Goal: Obtain resource: Download file/media

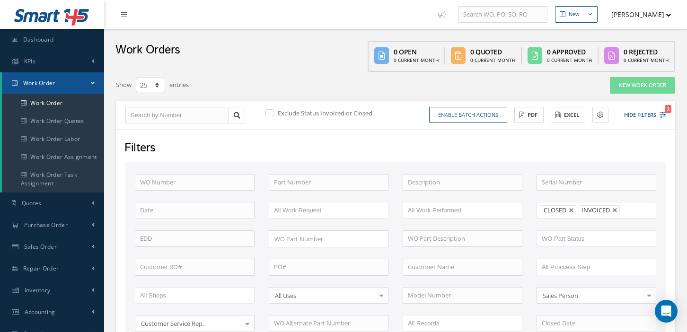
select select "25"
click at [658, 114] on button "Hide Filters 2" at bounding box center [640, 115] width 51 height 16
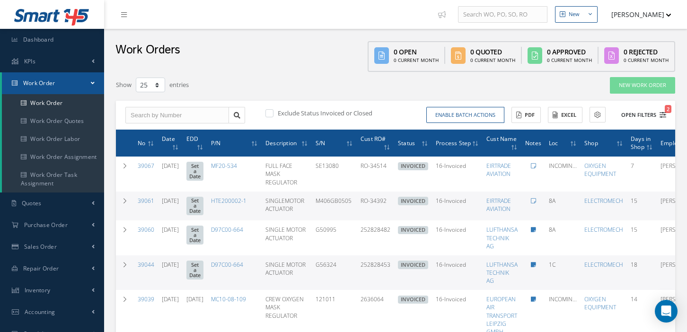
click at [659, 113] on icon "2" at bounding box center [662, 115] width 7 height 7
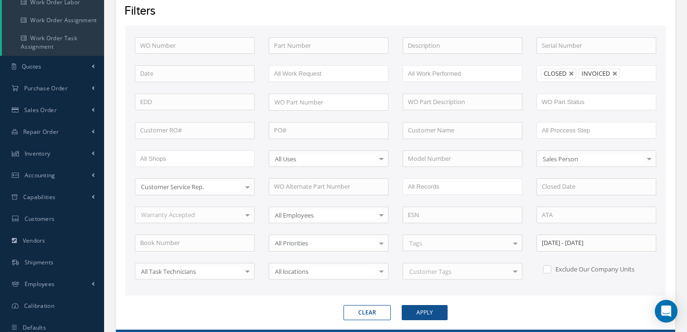
scroll to position [140, 0]
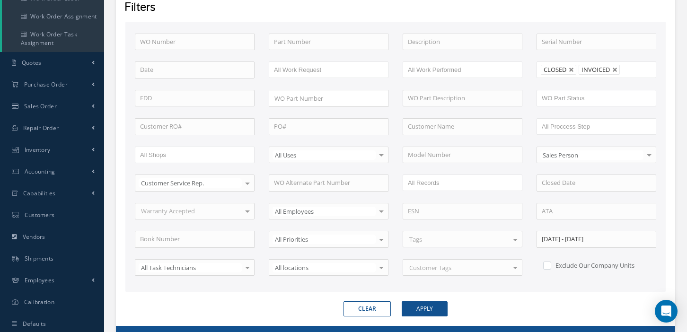
click at [488, 283] on div "WO Number Part Number Description Serial Number BALANCE BENCH CHECK BER CADMIUM…" at bounding box center [395, 161] width 535 height 254
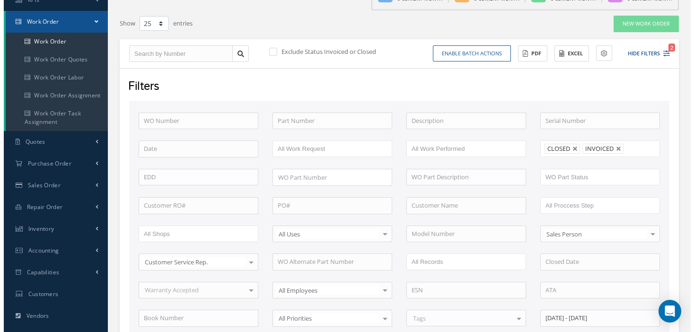
scroll to position [0, 0]
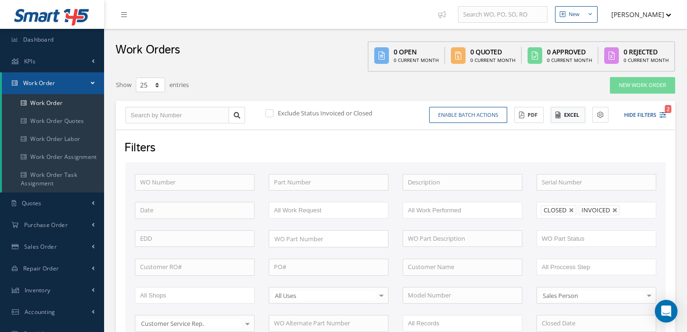
click at [568, 117] on button "Excel" at bounding box center [567, 115] width 35 height 17
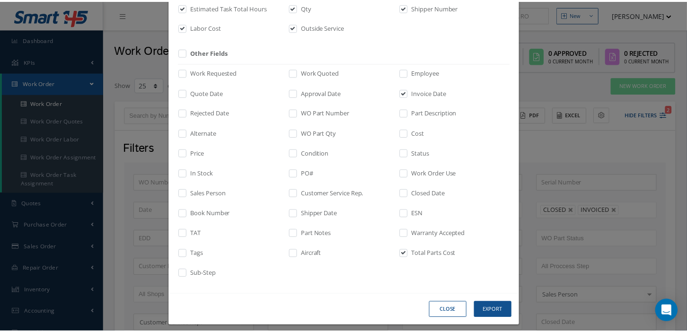
scroll to position [231, 0]
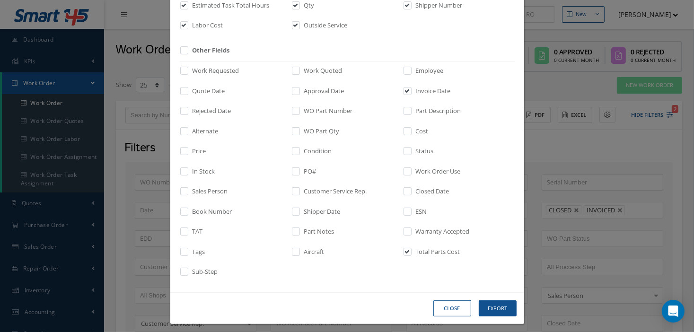
click at [0, 0] on button "Close" at bounding box center [0, 0] width 0 height 0
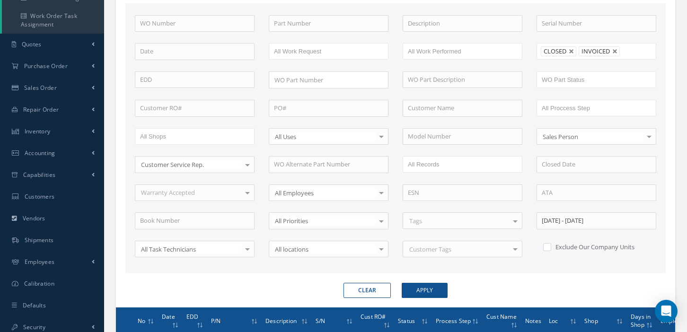
scroll to position [157, 0]
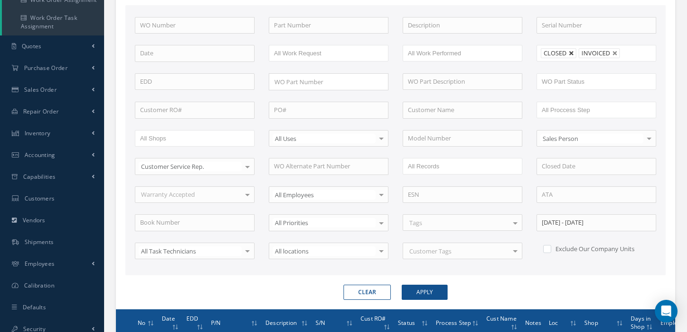
click at [570, 51] on link at bounding box center [571, 54] width 6 height 6
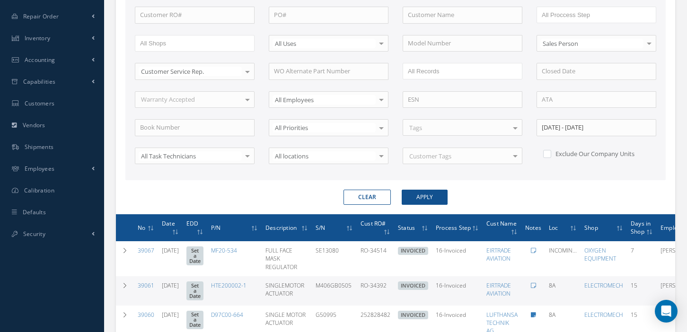
scroll to position [248, 0]
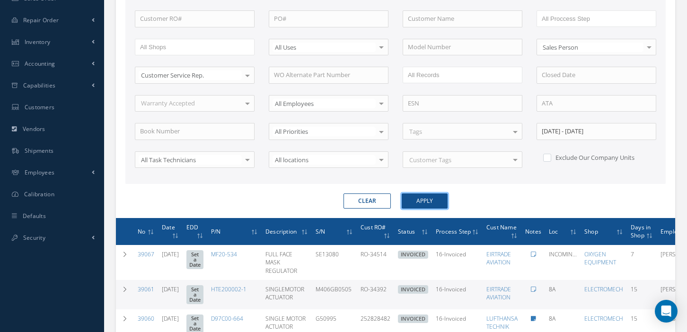
click at [421, 198] on button "Apply" at bounding box center [424, 200] width 46 height 15
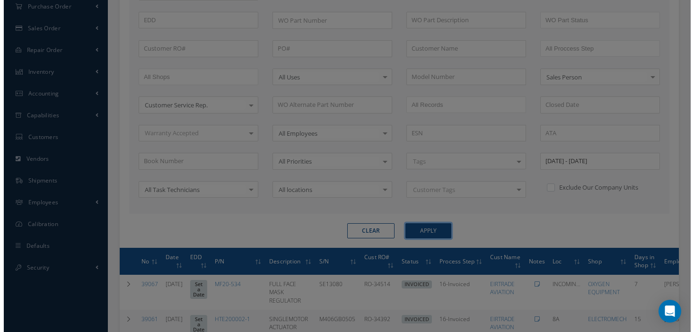
scroll to position [248, 0]
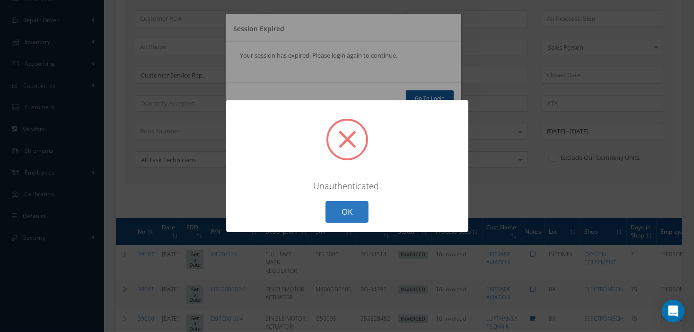
click at [356, 207] on button "OK" at bounding box center [346, 212] width 43 height 22
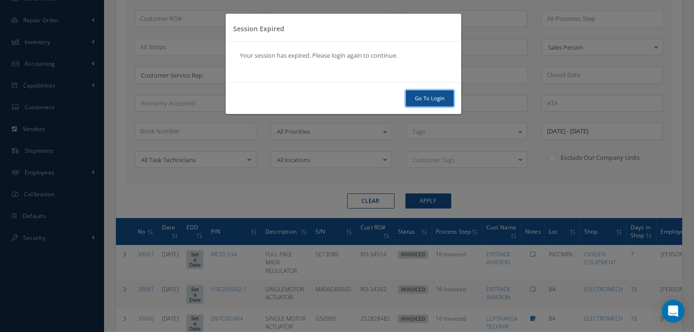
click at [424, 96] on link "Go To Login" at bounding box center [430, 98] width 48 height 17
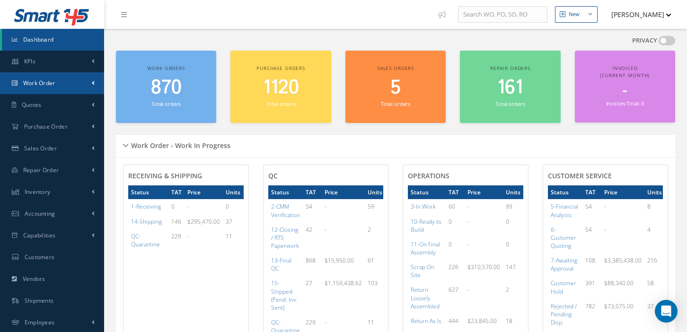
click at [92, 81] on span at bounding box center [93, 83] width 3 height 8
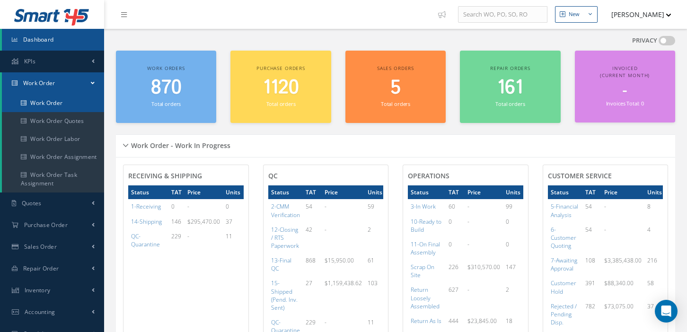
click at [64, 102] on link "Work Order" at bounding box center [53, 103] width 102 height 18
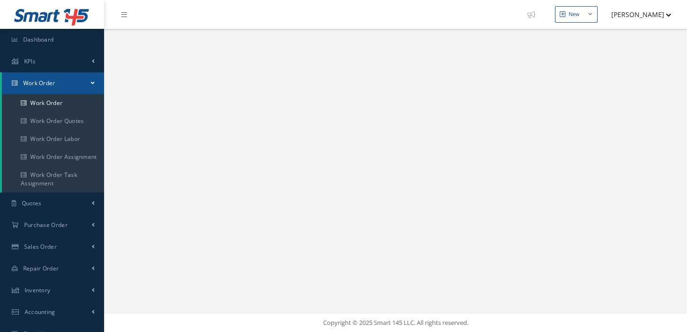
select select "25"
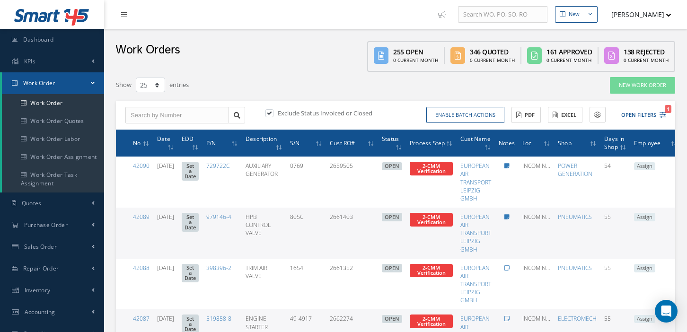
type input "All Work Request"
type input "All Work Performed"
type input "All Status"
type input "WO Part Status"
click at [273, 113] on label at bounding box center [274, 113] width 2 height 9
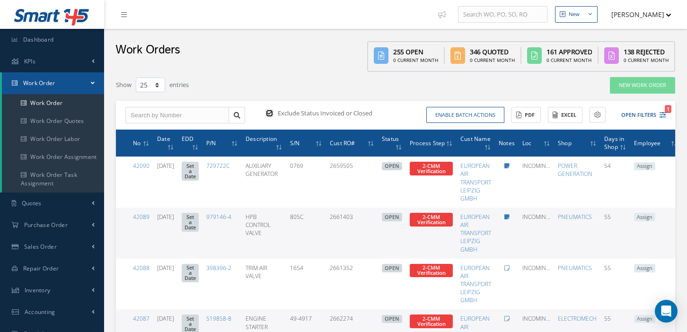
click at [269, 113] on input "checkbox" at bounding box center [268, 114] width 6 height 6
checkbox input "false"
click at [646, 113] on button "Open Filters" at bounding box center [638, 115] width 53 height 16
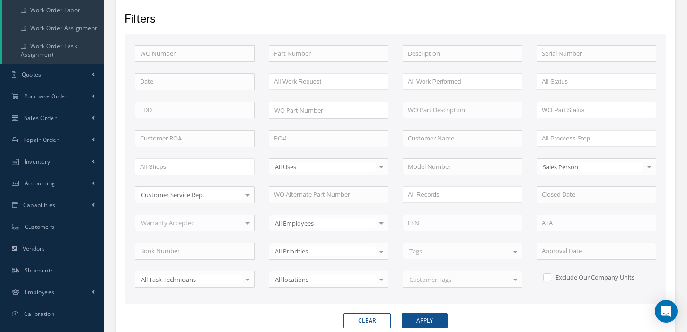
scroll to position [135, 0]
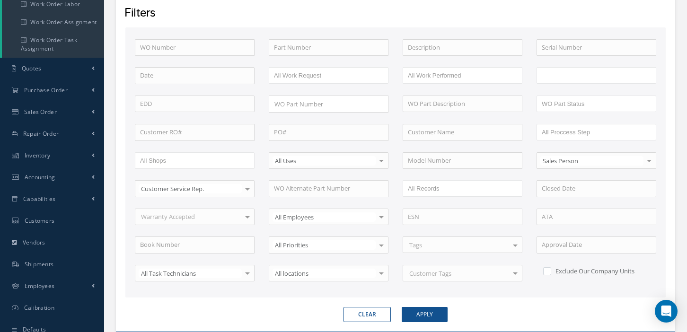
click at [601, 77] on ul at bounding box center [596, 75] width 120 height 17
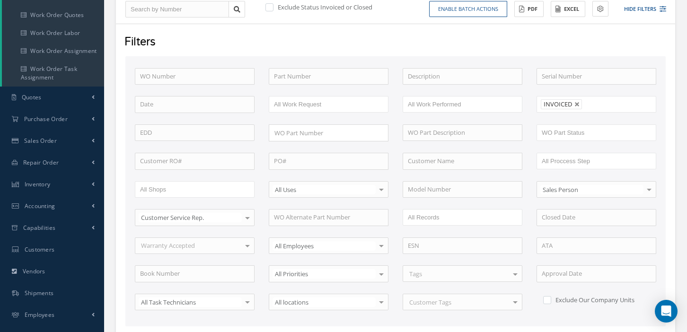
scroll to position [155, 0]
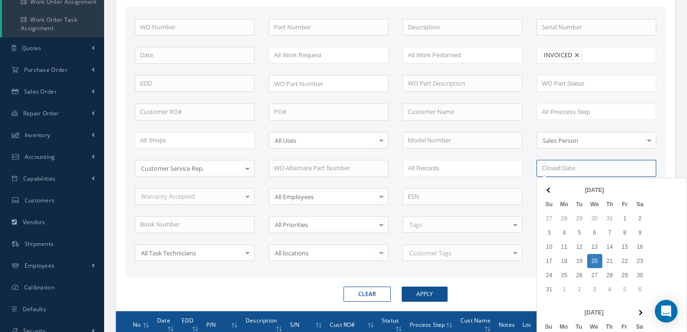
click at [592, 166] on input at bounding box center [596, 168] width 120 height 17
click at [547, 193] on th at bounding box center [548, 190] width 15 height 14
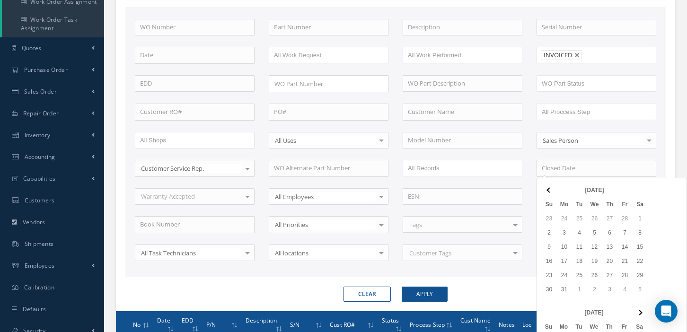
click at [547, 193] on th at bounding box center [548, 190] width 15 height 14
click at [545, 189] on th at bounding box center [548, 190] width 15 height 14
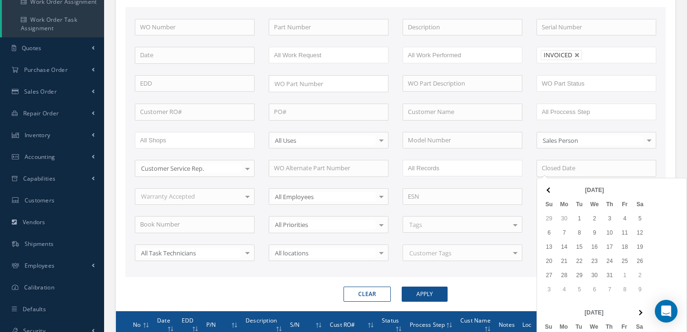
click at [545, 189] on th at bounding box center [548, 190] width 15 height 14
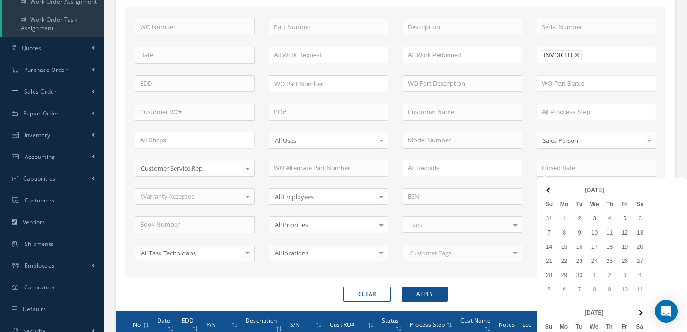
click at [545, 189] on th at bounding box center [548, 190] width 15 height 14
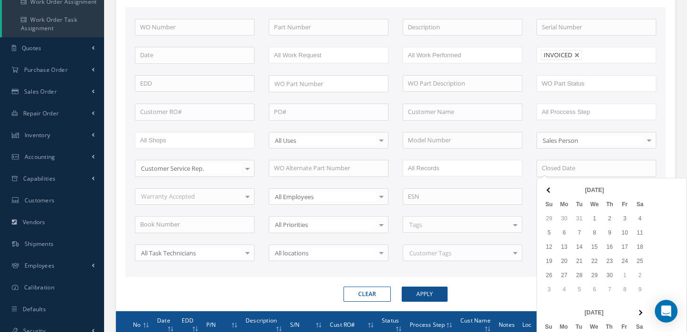
click at [545, 189] on th at bounding box center [548, 190] width 15 height 14
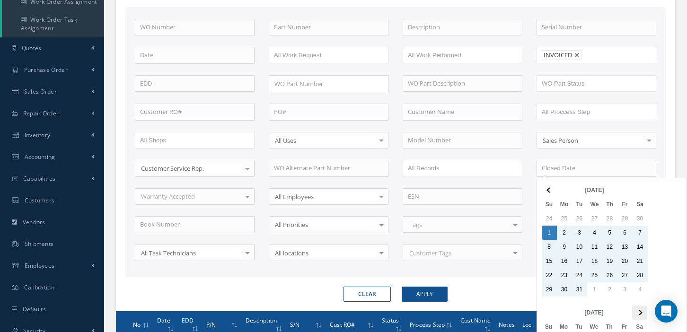
click at [639, 310] on span at bounding box center [638, 312] width 5 height 5
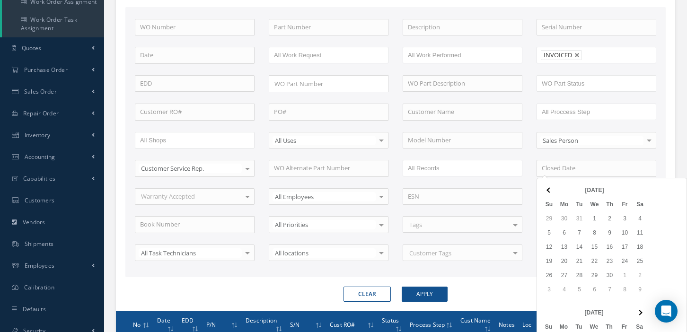
click at [639, 310] on span at bounding box center [638, 312] width 5 height 5
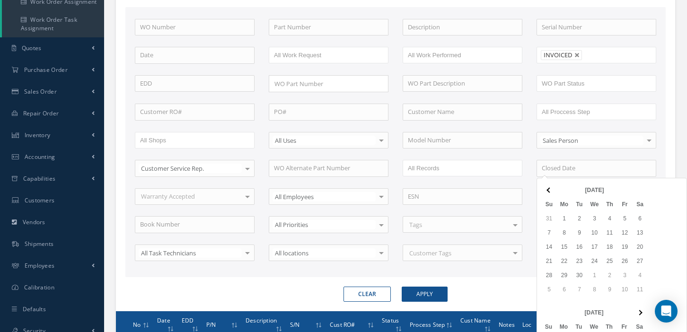
click at [639, 310] on span at bounding box center [638, 312] width 5 height 5
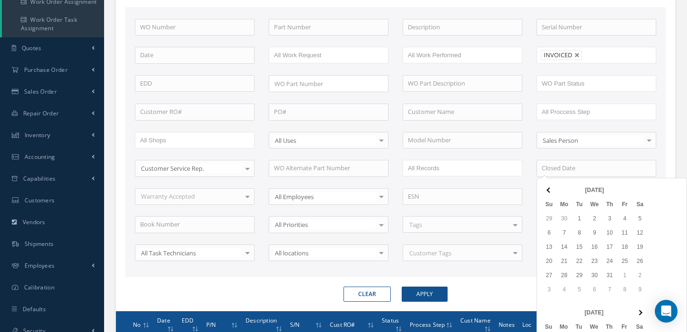
click at [639, 310] on span at bounding box center [638, 312] width 5 height 5
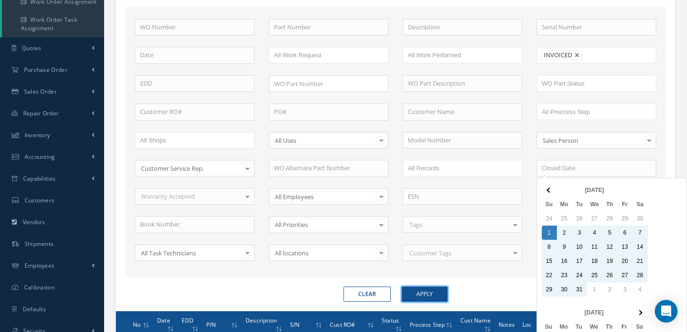
click at [430, 293] on button "Apply" at bounding box center [424, 294] width 46 height 15
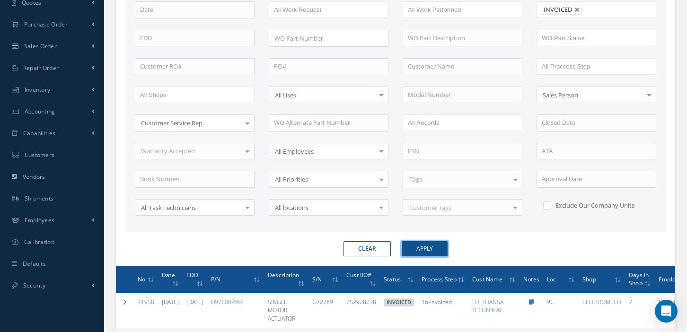
scroll to position [218, 0]
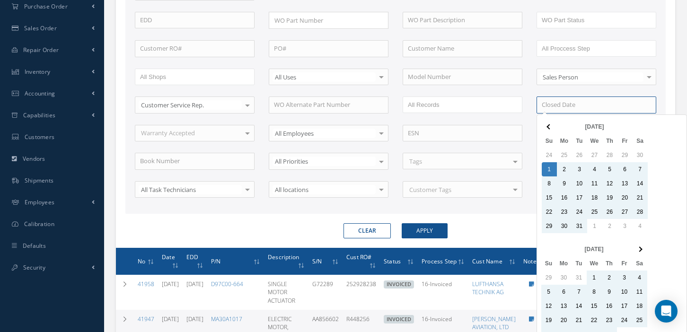
click at [573, 104] on input at bounding box center [596, 104] width 120 height 17
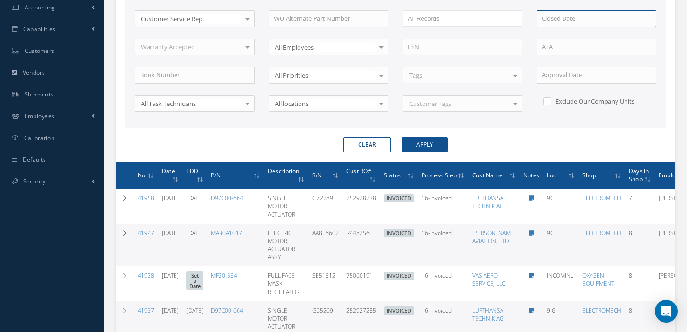
scroll to position [313, 0]
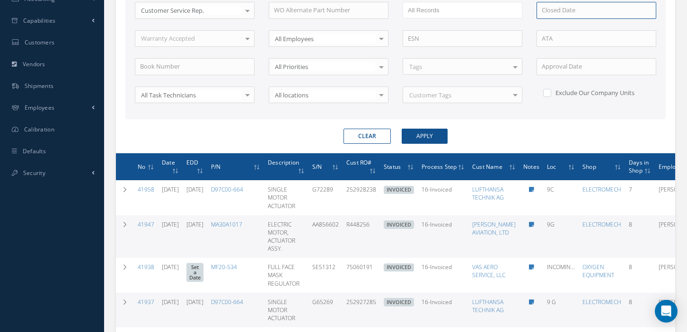
click at [617, 11] on input at bounding box center [596, 10] width 120 height 17
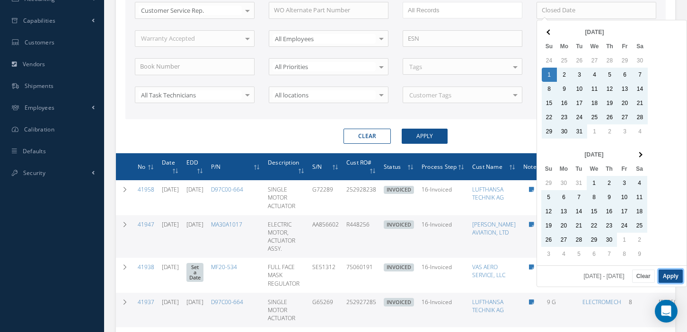
click at [673, 273] on button "Apply" at bounding box center [670, 276] width 24 height 13
type input "10/01/2023 - 03/31/2025"
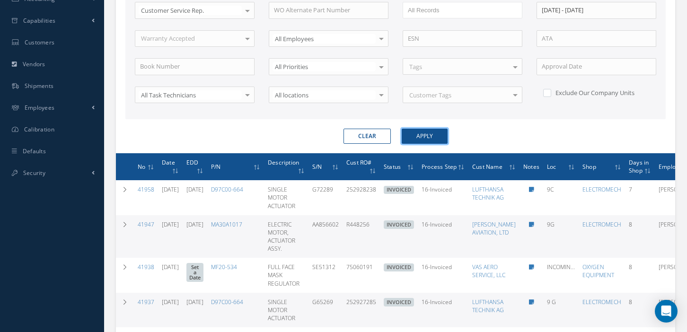
click at [425, 130] on button "Apply" at bounding box center [424, 136] width 46 height 15
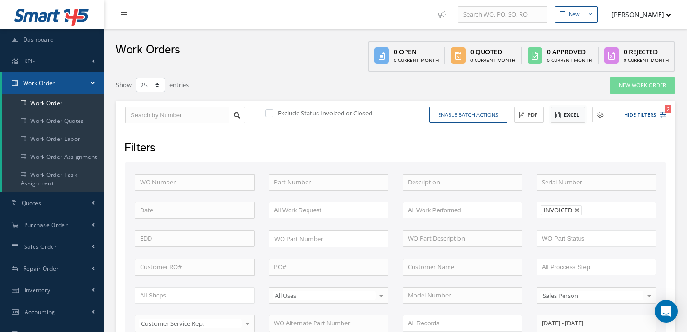
click at [567, 112] on button "Excel" at bounding box center [567, 115] width 35 height 17
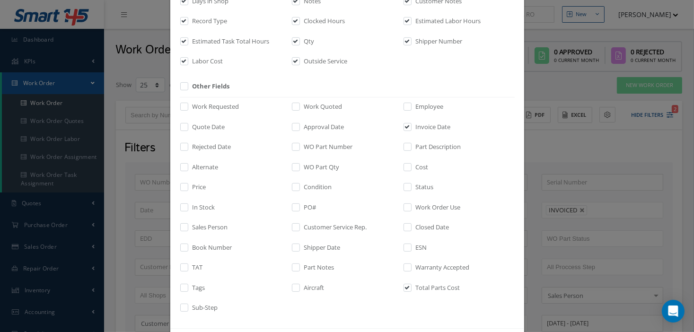
scroll to position [229, 0]
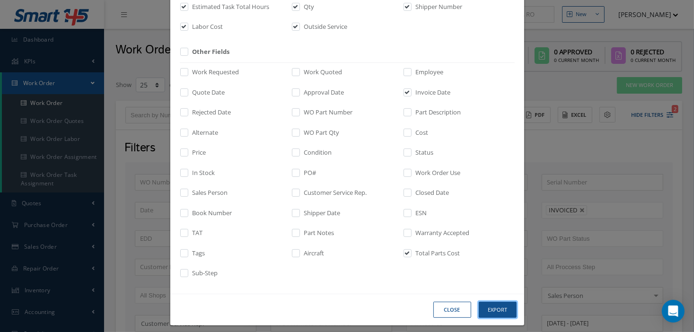
click at [0, 0] on button "Export" at bounding box center [0, 0] width 0 height 0
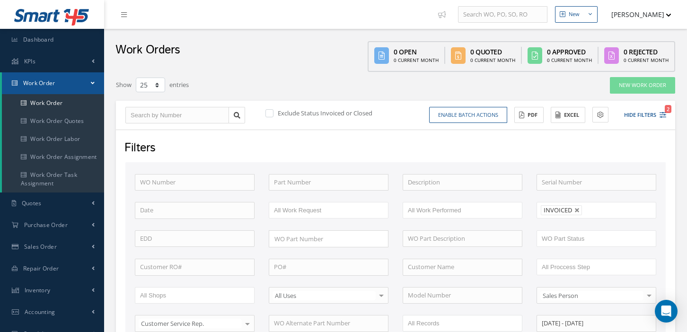
click at [572, 113] on button "Excel" at bounding box center [567, 115] width 35 height 17
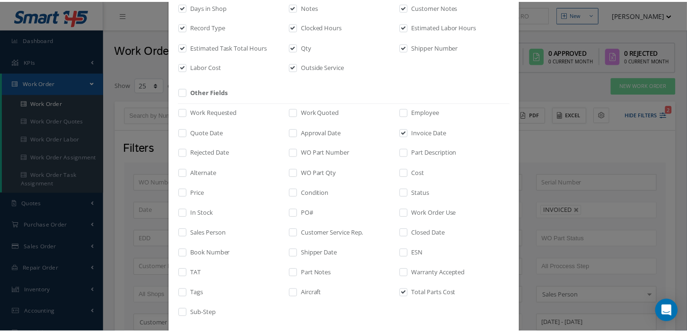
scroll to position [188, 0]
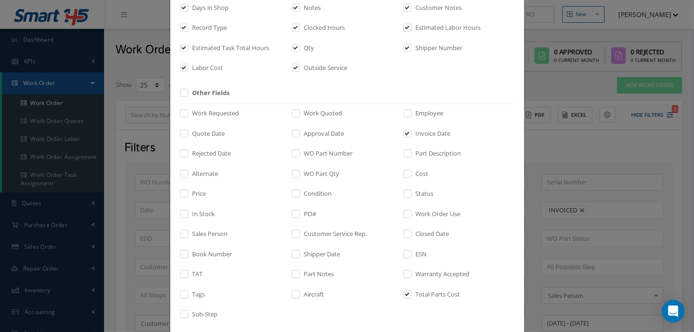
click at [0, 0] on div "Select fields for export Default Fields WO Number Date Estimated Delivery Date …" at bounding box center [0, 0] width 0 height 0
